Goal: Task Accomplishment & Management: Complete application form

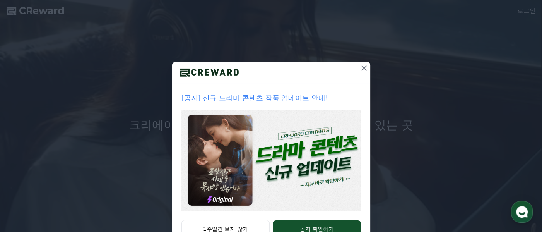
scroll to position [58, 0]
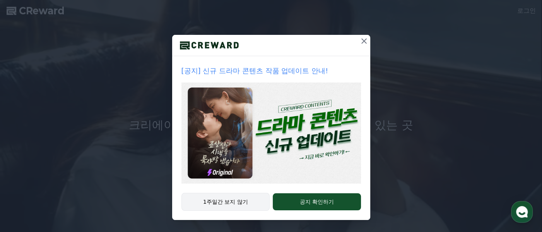
click at [251, 196] on button "1주일간 보지 않기" at bounding box center [225, 202] width 89 height 18
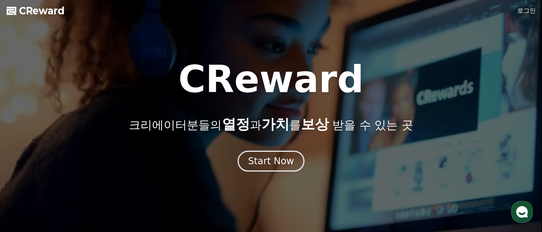
click at [521, 12] on link "로그인" at bounding box center [526, 10] width 19 height 9
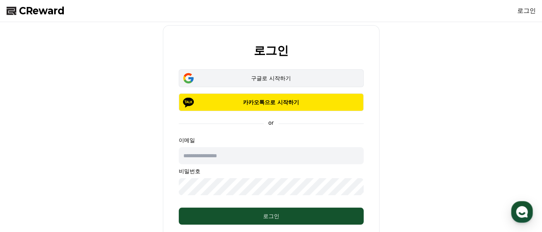
click at [302, 79] on div "구글로 시작하기" at bounding box center [271, 78] width 162 height 8
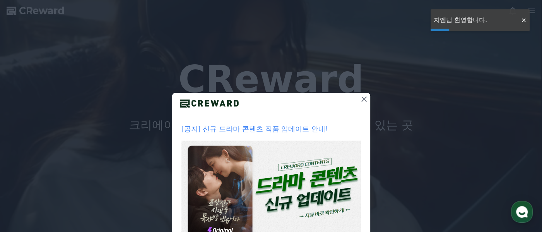
drag, startPoint x: 360, startPoint y: 100, endPoint x: 344, endPoint y: 102, distance: 15.7
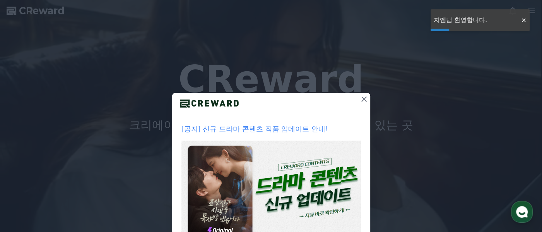
click at [361, 100] on icon at bounding box center [363, 98] width 5 height 5
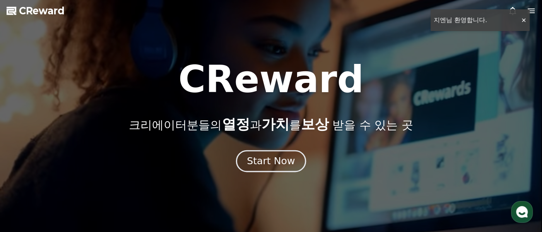
click at [286, 154] on button "Start Now" at bounding box center [271, 161] width 70 height 22
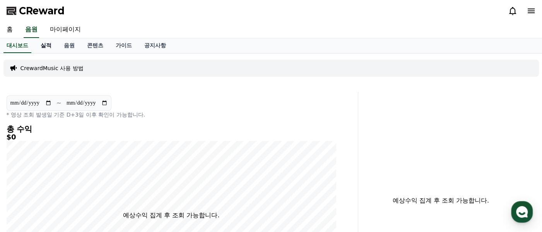
click at [47, 46] on link "실적" at bounding box center [45, 45] width 23 height 15
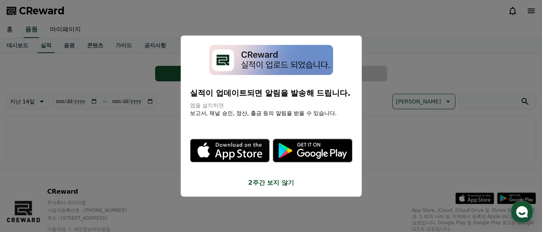
click at [271, 184] on button "2주간 보지 않기" at bounding box center [271, 182] width 162 height 9
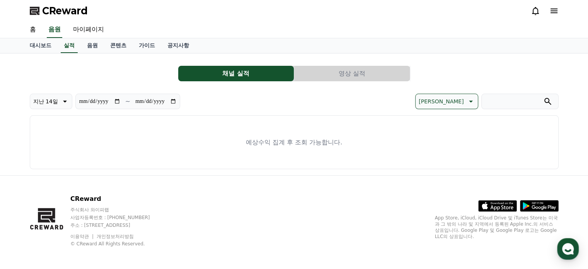
click at [541, 13] on div "CReward" at bounding box center [294, 11] width 541 height 22
click at [541, 11] on icon at bounding box center [553, 10] width 9 height 9
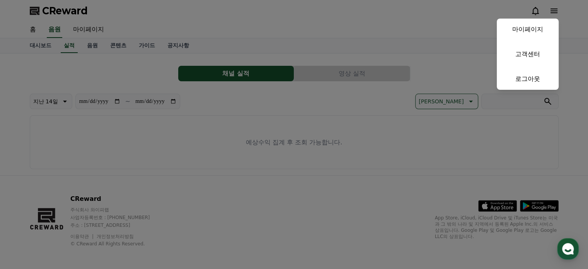
click at [541, 9] on button "close" at bounding box center [294, 134] width 588 height 269
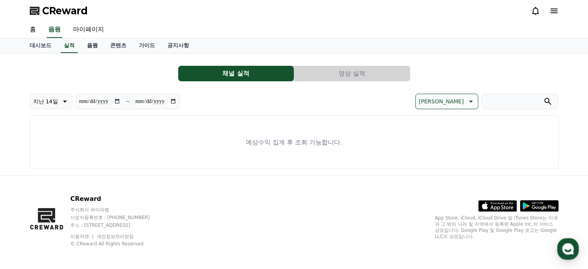
click at [92, 46] on link "음원" at bounding box center [92, 45] width 23 height 15
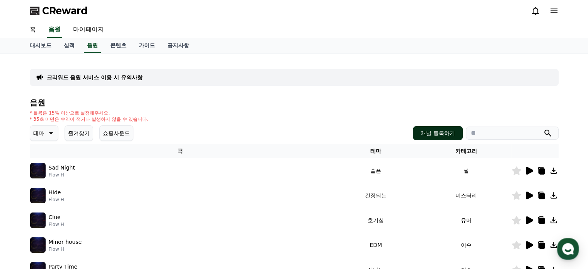
click at [447, 137] on button "채널 등록하기" at bounding box center [437, 133] width 49 height 14
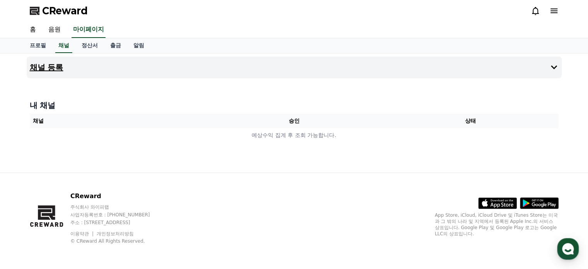
click at [541, 67] on button "채널 등록" at bounding box center [294, 67] width 535 height 22
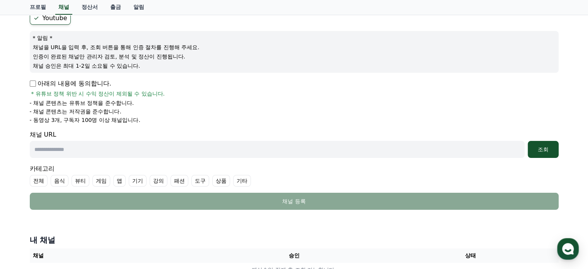
scroll to position [116, 0]
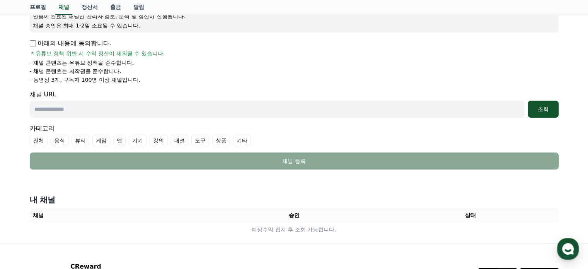
drag, startPoint x: 101, startPoint y: 120, endPoint x: 102, endPoint y: 107, distance: 13.7
click at [101, 120] on form "Youtube * 알림 * 채널을 URL을 입력 후, 조회 버튼을 통해 인증 절차를 진행해 주세요. 인증이 완료된 채널만 관리자 검토, 분석 …" at bounding box center [294, 70] width 529 height 198
click at [89, 112] on input "text" at bounding box center [277, 109] width 495 height 17
click at [91, 107] on input "text" at bounding box center [277, 109] width 495 height 17
paste input "**********"
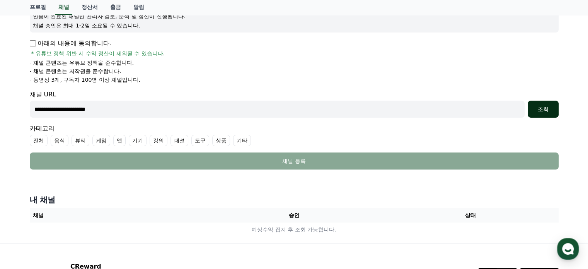
type input "**********"
click at [537, 114] on button "조회" at bounding box center [543, 109] width 31 height 17
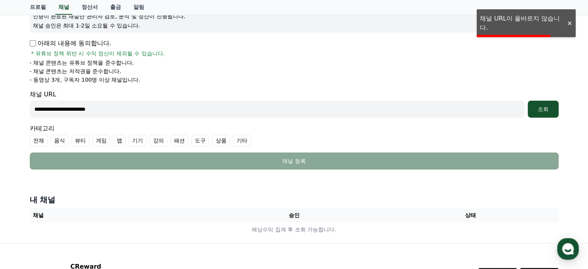
click at [227, 115] on input "**********" at bounding box center [277, 109] width 495 height 17
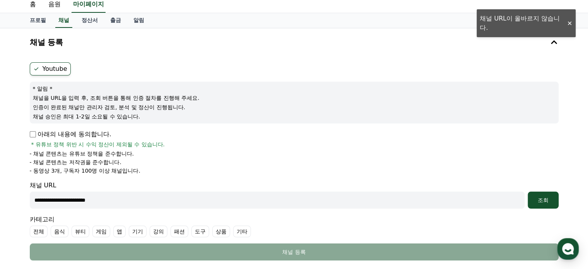
scroll to position [39, 0]
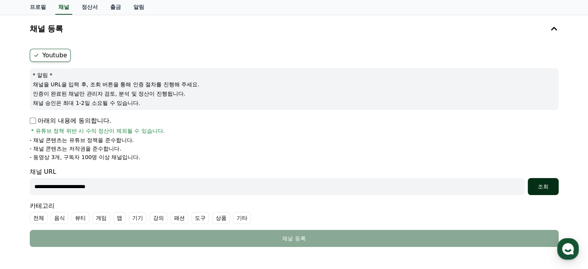
click at [541, 189] on div "조회" at bounding box center [543, 187] width 25 height 8
